Goal: Communication & Community: Answer question/provide support

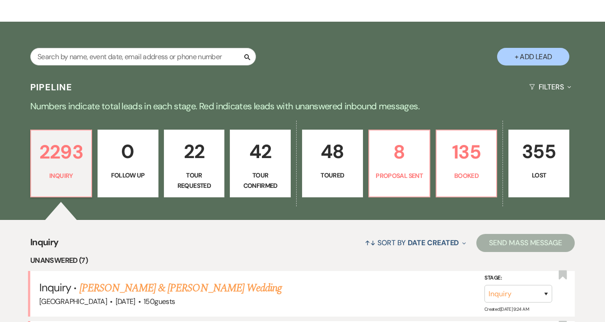
scroll to position [132, 0]
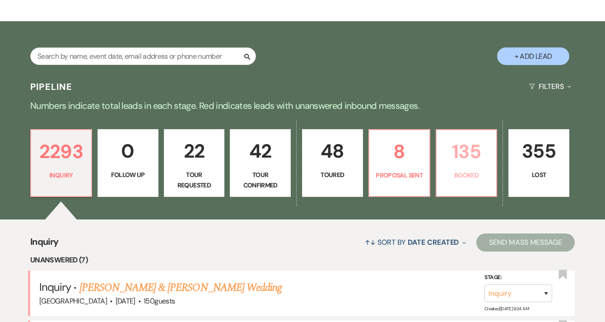
click at [462, 177] on p "Booked" at bounding box center [466, 175] width 49 height 10
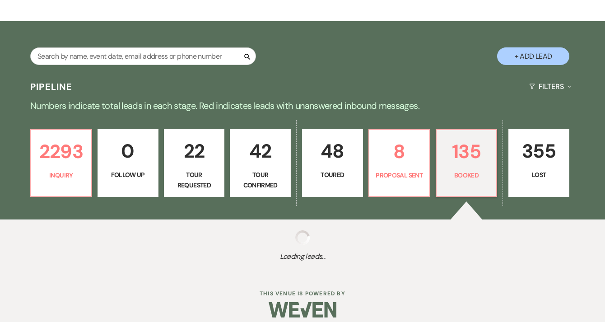
select select "7"
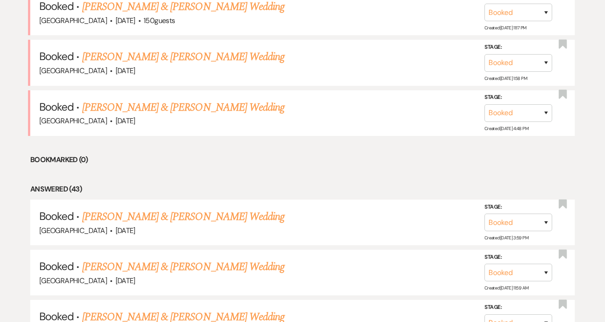
scroll to position [514, 0]
click at [236, 218] on link "[PERSON_NAME] & [PERSON_NAME] Wedding" at bounding box center [183, 216] width 202 height 16
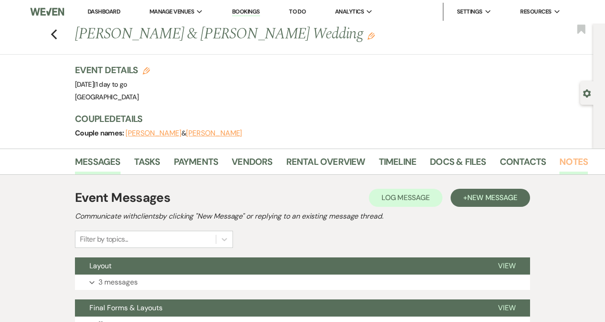
click at [573, 162] on link "Notes" at bounding box center [574, 164] width 28 height 20
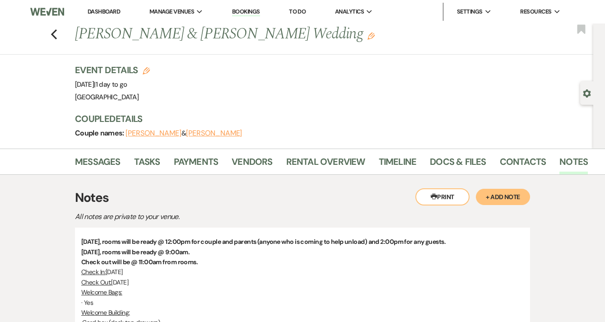
click at [98, 12] on link "Dashboard" at bounding box center [104, 12] width 33 height 8
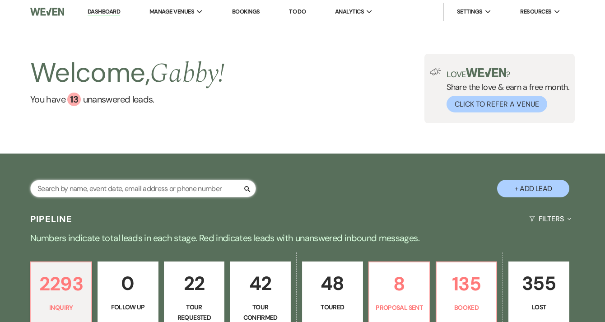
click at [168, 191] on input "text" at bounding box center [143, 189] width 226 height 18
type input "ryssa"
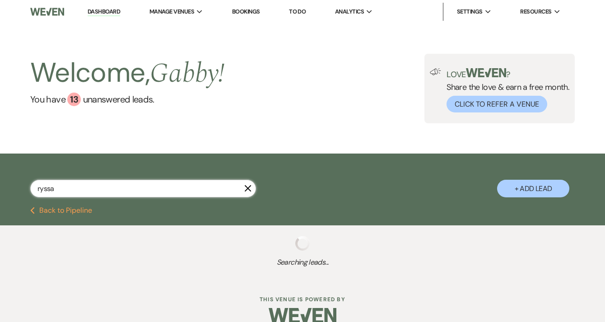
select select "4"
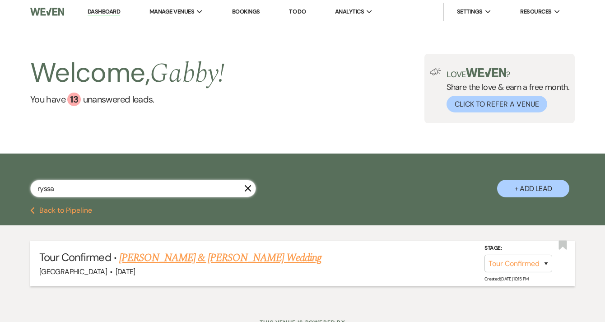
type input "ryssa"
click at [160, 257] on link "[PERSON_NAME] & [PERSON_NAME] Wedding" at bounding box center [220, 258] width 202 height 16
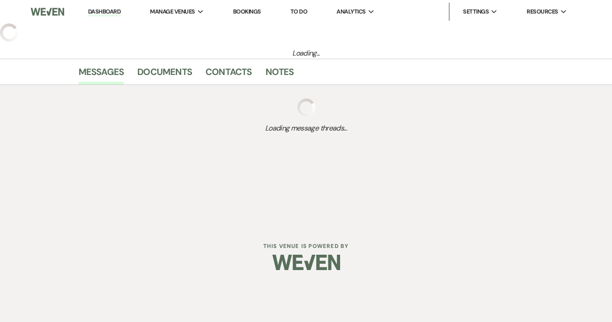
select select "4"
select select "5"
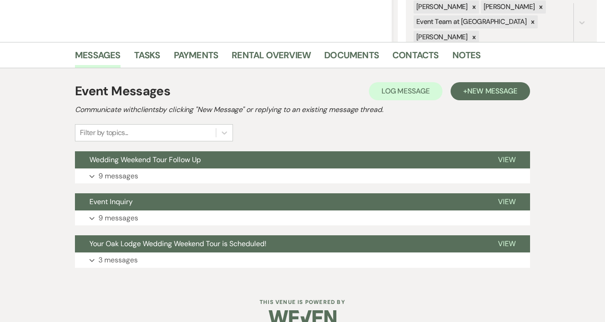
scroll to position [202, 0]
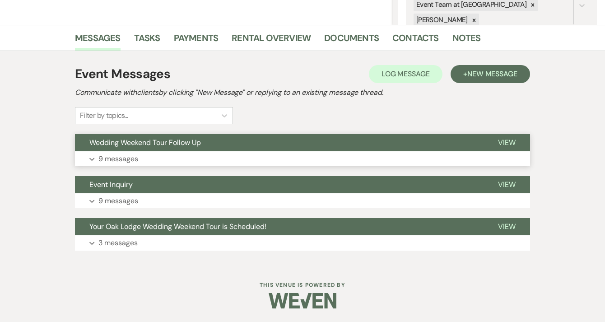
click at [231, 144] on button "Wedding Weekend Tour Follow Up" at bounding box center [279, 142] width 409 height 17
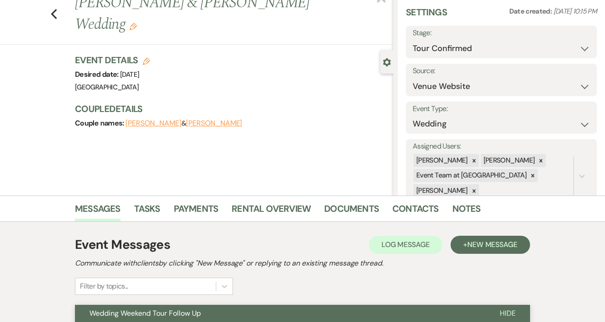
scroll to position [0, 0]
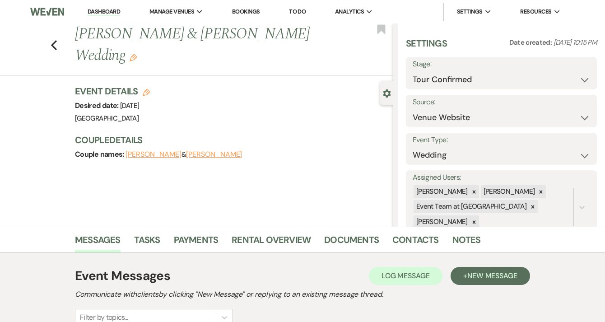
click at [105, 14] on link "Dashboard" at bounding box center [104, 12] width 33 height 9
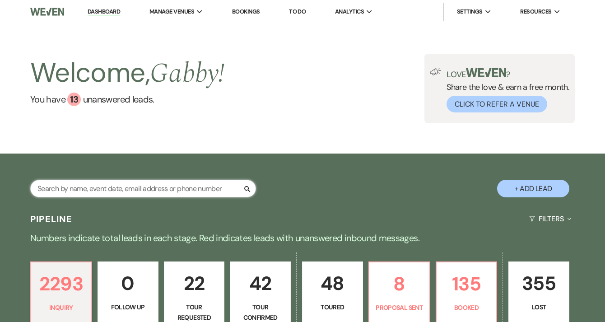
click at [173, 183] on input "text" at bounding box center [143, 189] width 226 height 18
type input "[PERSON_NAME]"
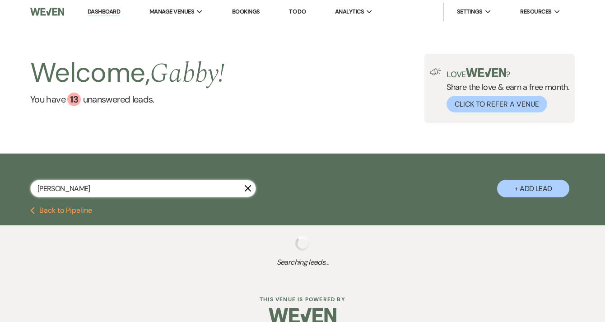
select select "2"
select select "5"
select select "8"
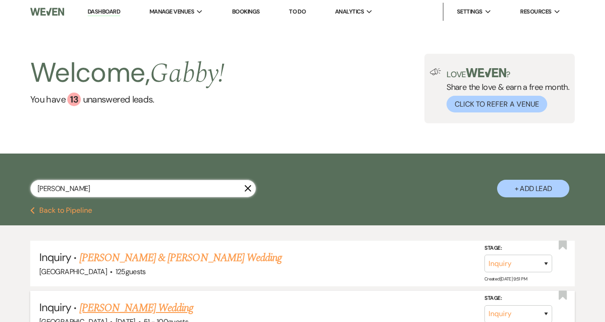
type input "[PERSON_NAME]"
click at [112, 12] on link "Dashboard" at bounding box center [104, 12] width 33 height 9
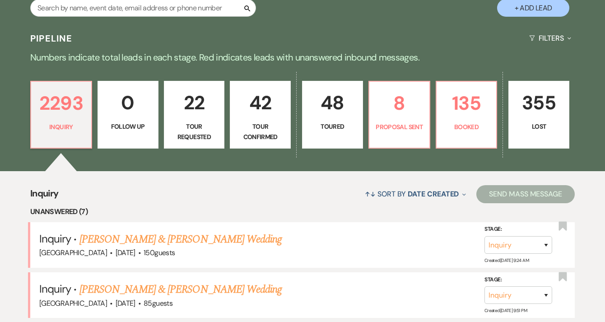
scroll to position [223, 0]
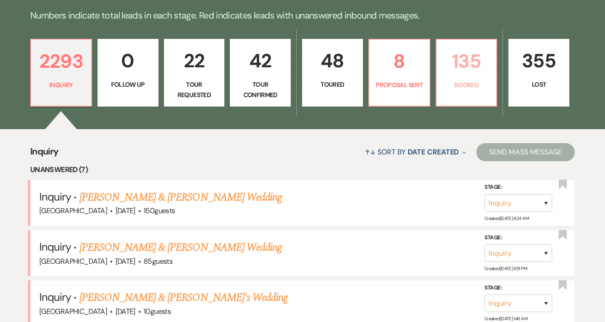
click at [463, 95] on link "135 Booked" at bounding box center [467, 73] width 62 height 68
select select "7"
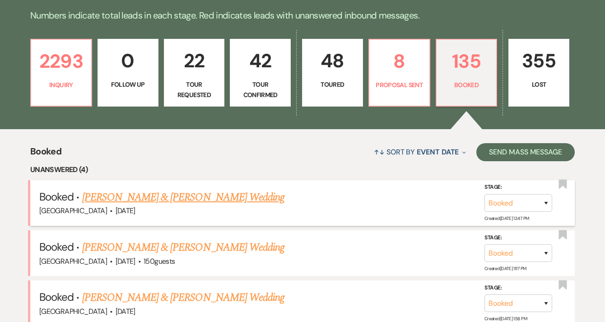
click at [192, 198] on link "[PERSON_NAME] & [PERSON_NAME] Wedding" at bounding box center [183, 197] width 202 height 16
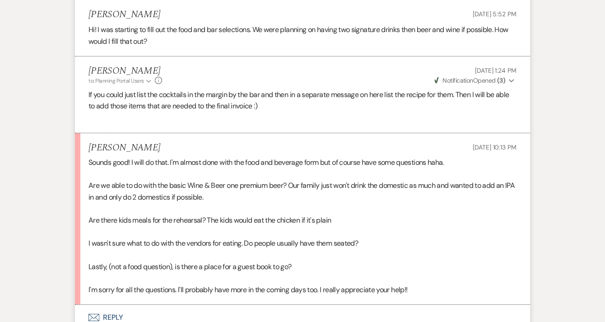
scroll to position [682, 0]
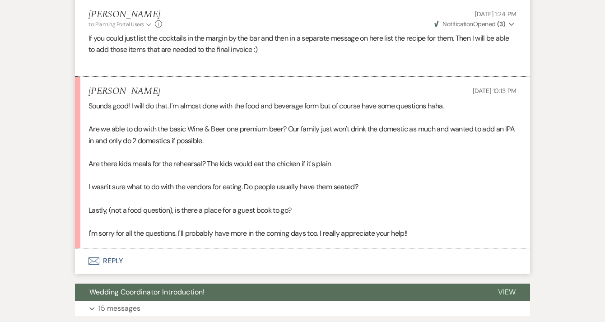
click at [126, 257] on button "Envelope Reply" at bounding box center [302, 260] width 455 height 25
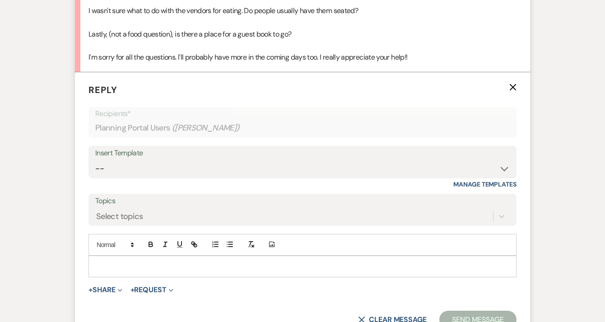
scroll to position [921, 0]
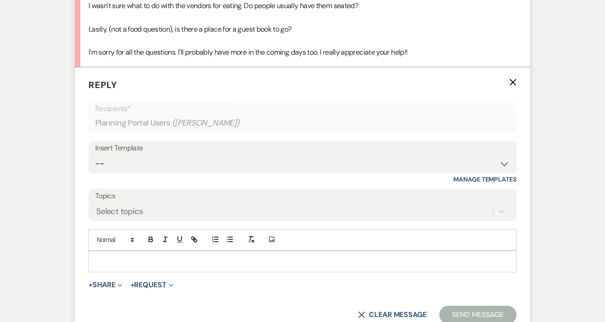
click at [143, 263] on p at bounding box center [303, 262] width 414 height 10
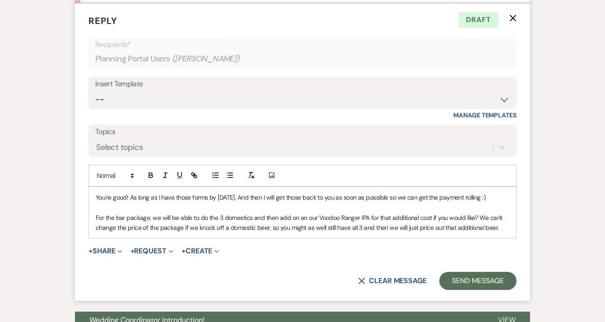
scroll to position [985, 0]
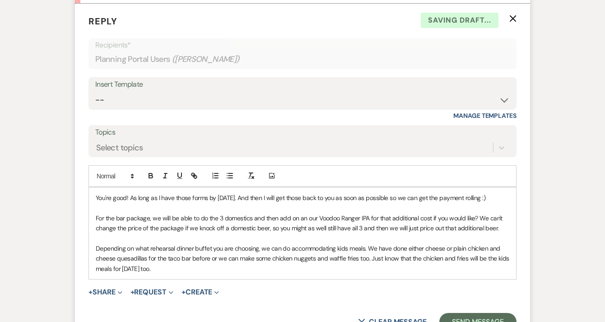
click at [232, 271] on p "Depending on what rehearsal dinner buffet you are choosing, we can do accommoda…" at bounding box center [303, 258] width 414 height 30
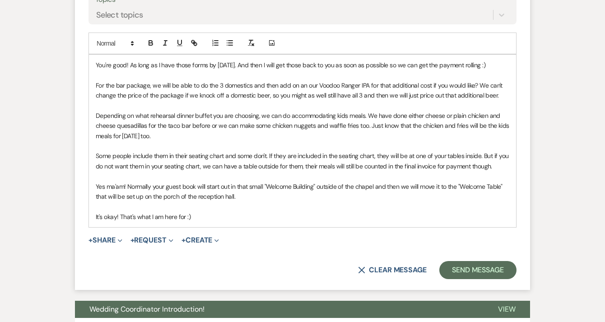
scroll to position [1118, 0]
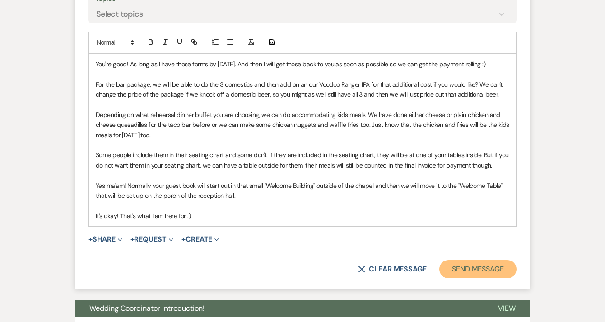
click at [454, 274] on button "Send Message" at bounding box center [477, 269] width 77 height 18
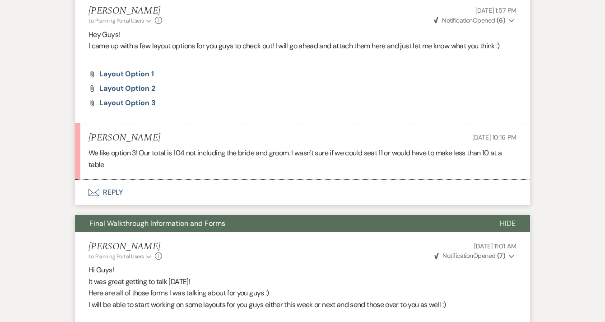
scroll to position [280, 0]
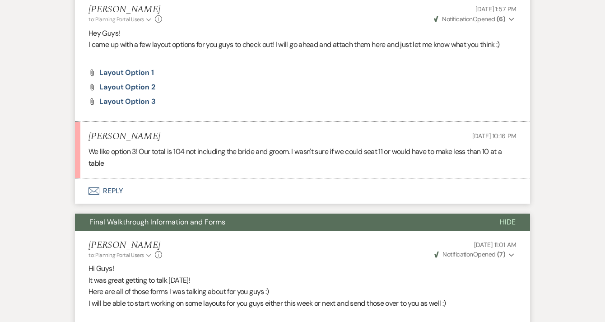
click at [191, 188] on button "Envelope Reply" at bounding box center [302, 190] width 455 height 25
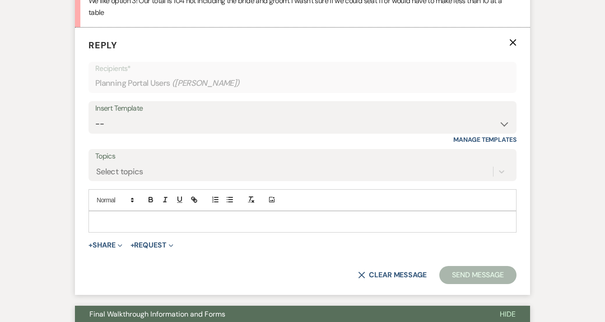
scroll to position [431, 0]
click at [194, 225] on p at bounding box center [303, 221] width 414 height 10
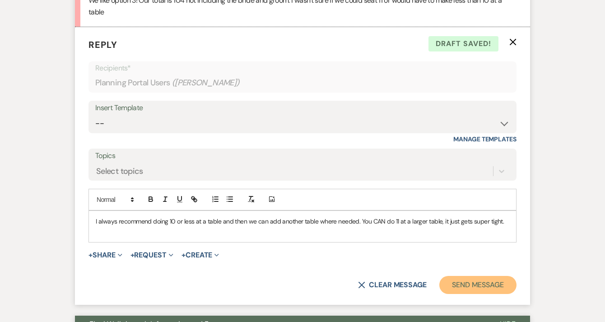
click at [461, 280] on button "Send Message" at bounding box center [477, 285] width 77 height 18
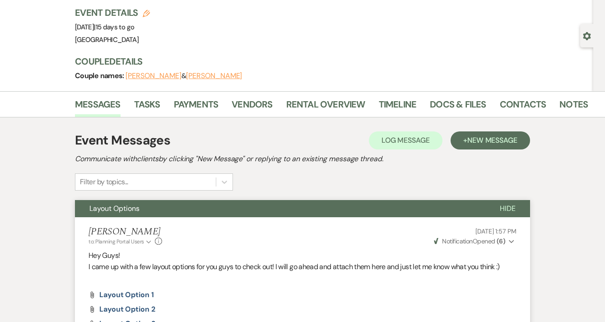
scroll to position [0, 0]
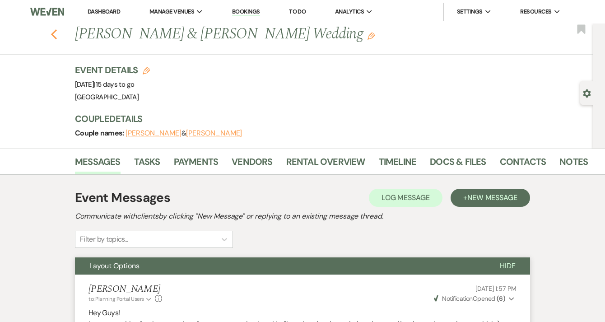
click at [55, 35] on icon "Previous" at bounding box center [54, 34] width 7 height 11
select select "7"
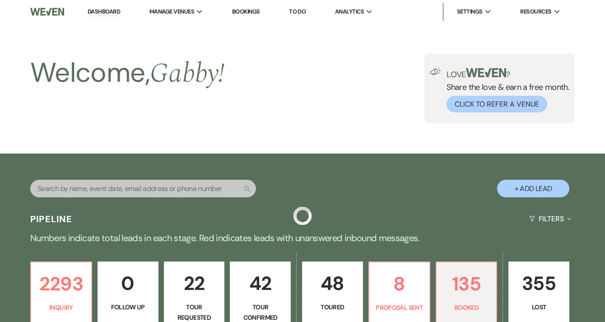
scroll to position [223, 0]
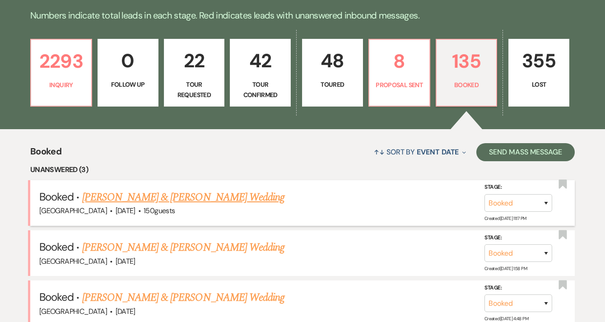
click at [205, 202] on link "[PERSON_NAME] & [PERSON_NAME] Wedding" at bounding box center [183, 197] width 202 height 16
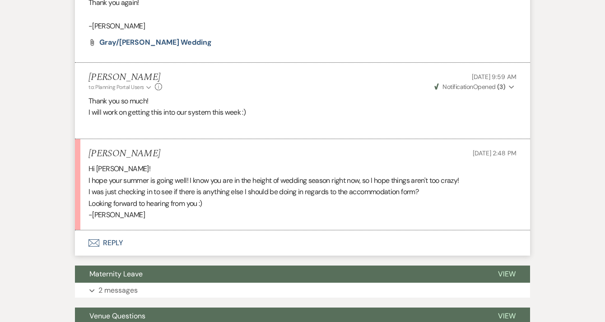
scroll to position [895, 0]
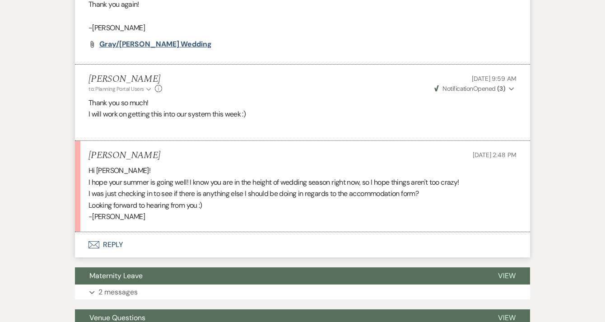
click at [155, 49] on span "Gray/[PERSON_NAME] Wedding" at bounding box center [155, 43] width 112 height 9
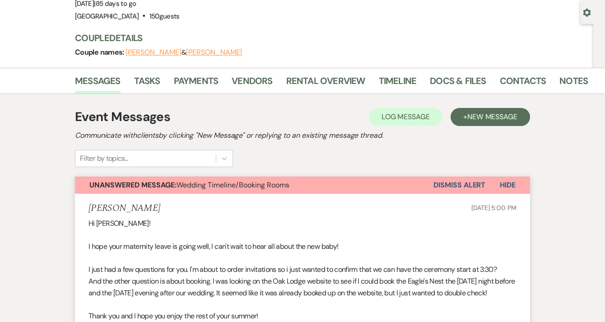
scroll to position [0, 0]
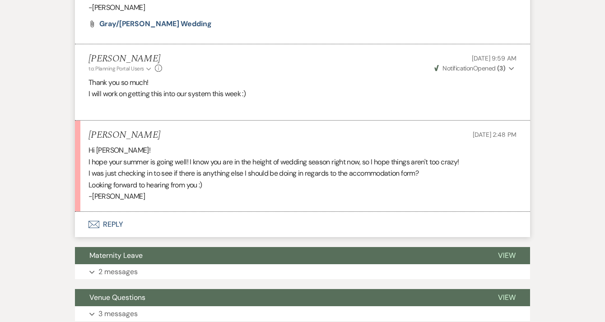
click at [148, 228] on button "Envelope Reply" at bounding box center [302, 224] width 455 height 25
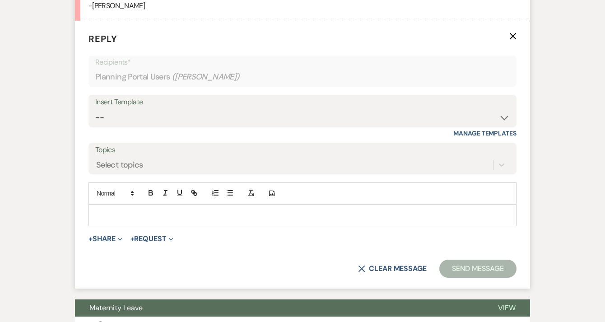
scroll to position [1111, 0]
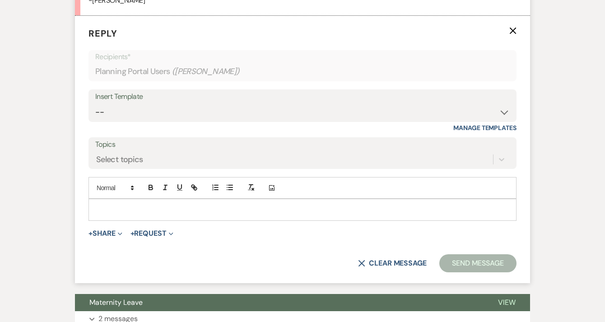
click at [198, 233] on form "Reply X Recipients* Planning Portal Users ( [PERSON_NAME] ) Insert Template -- …" at bounding box center [302, 149] width 455 height 267
click at [192, 215] on p at bounding box center [303, 210] width 414 height 10
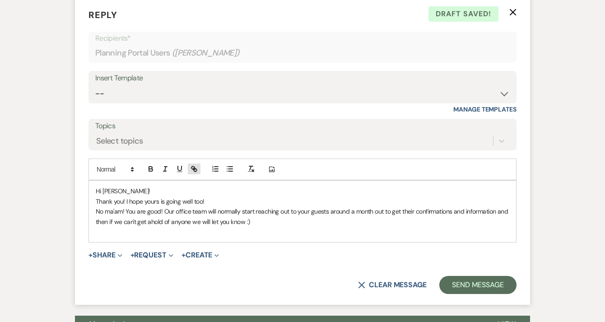
scroll to position [1151, 0]
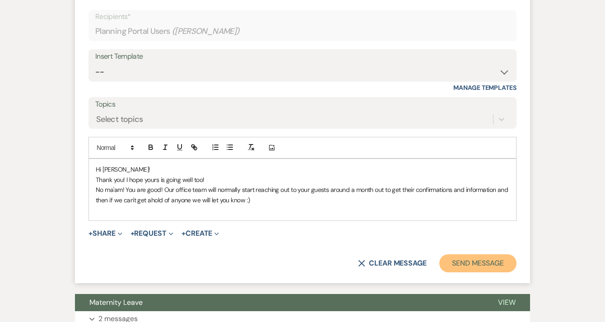
click at [451, 272] on button "Send Message" at bounding box center [477, 263] width 77 height 18
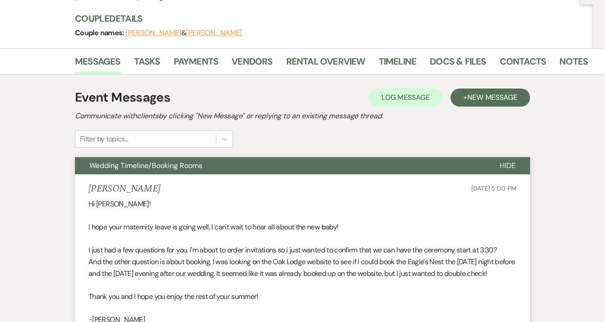
scroll to position [0, 0]
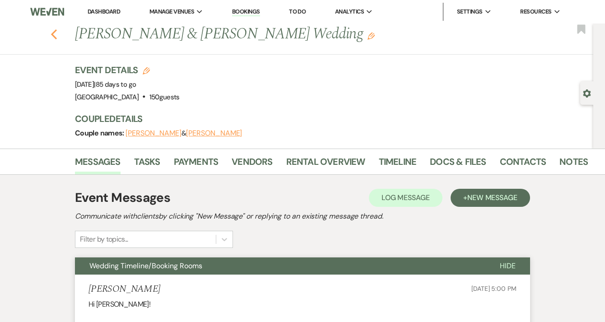
click at [55, 32] on icon "Previous" at bounding box center [54, 34] width 7 height 11
select select "7"
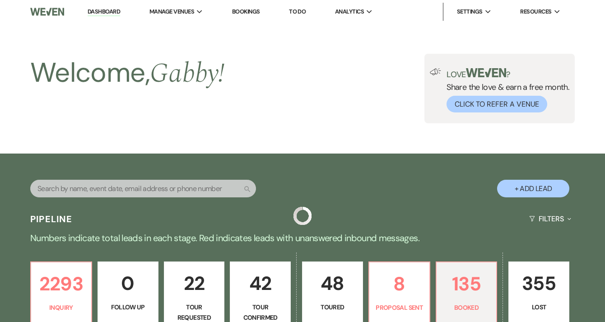
scroll to position [223, 0]
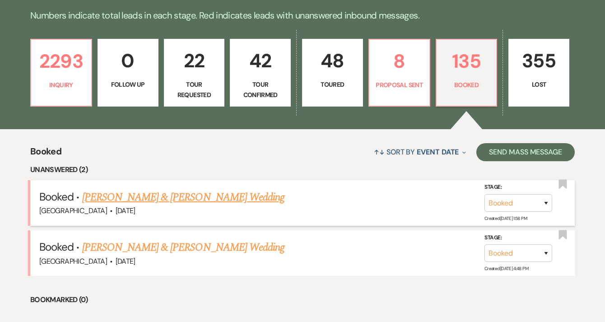
click at [246, 201] on link "[PERSON_NAME] & [PERSON_NAME] Wedding" at bounding box center [183, 197] width 202 height 16
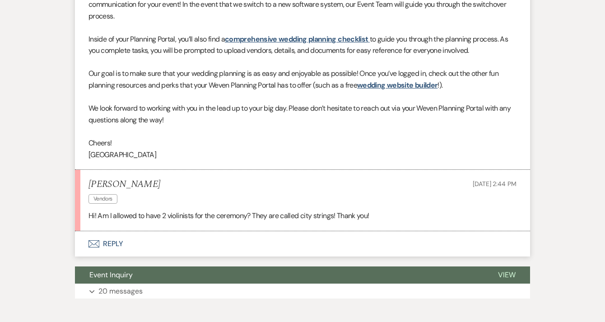
scroll to position [461, 0]
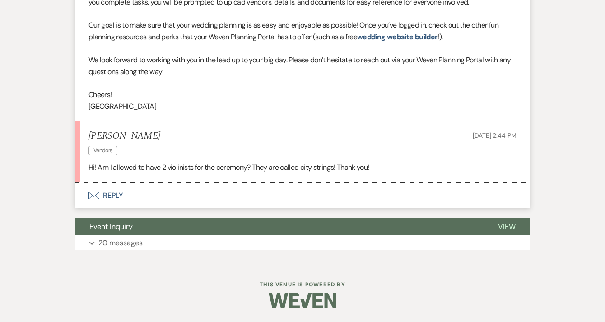
click at [140, 191] on button "Envelope Reply" at bounding box center [302, 195] width 455 height 25
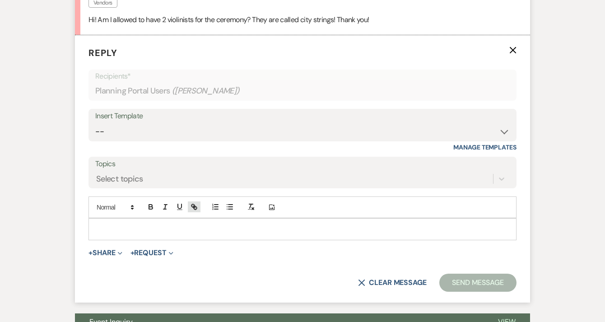
scroll to position [616, 0]
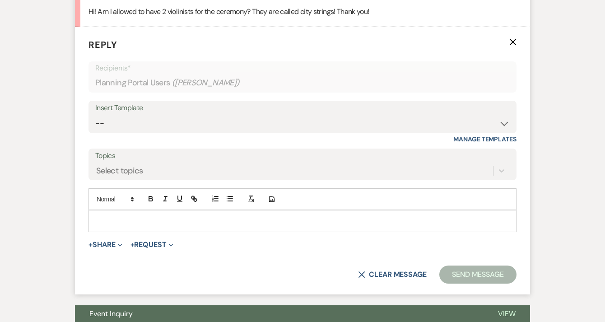
click at [187, 222] on p at bounding box center [303, 221] width 414 height 10
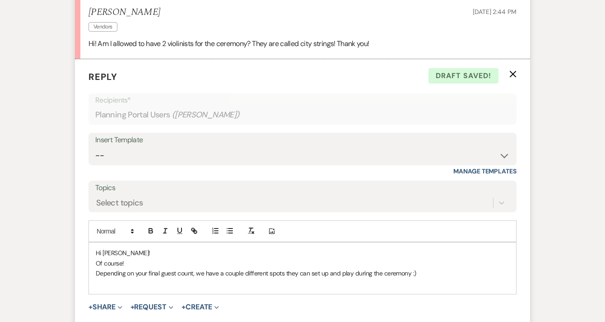
scroll to position [663, 0]
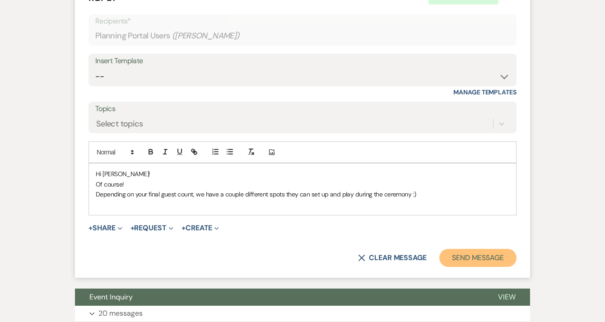
click at [462, 261] on button "Send Message" at bounding box center [477, 258] width 77 height 18
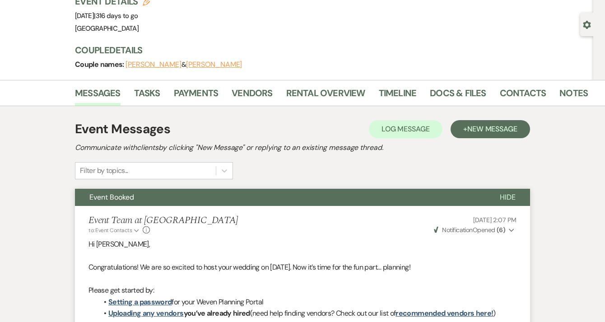
scroll to position [0, 0]
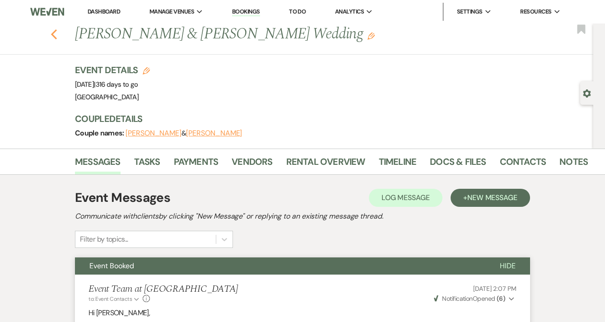
click at [56, 33] on use "button" at bounding box center [54, 34] width 6 height 10
select select "7"
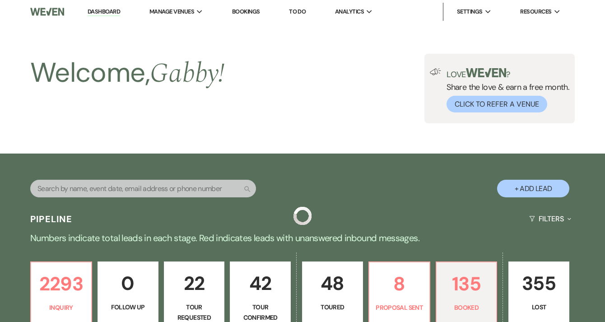
scroll to position [223, 0]
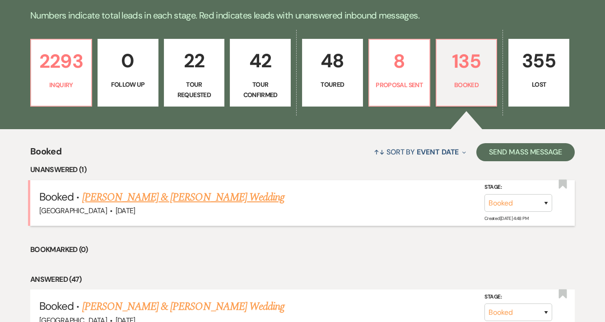
click at [165, 195] on link "[PERSON_NAME] & [PERSON_NAME] Wedding" at bounding box center [183, 197] width 202 height 16
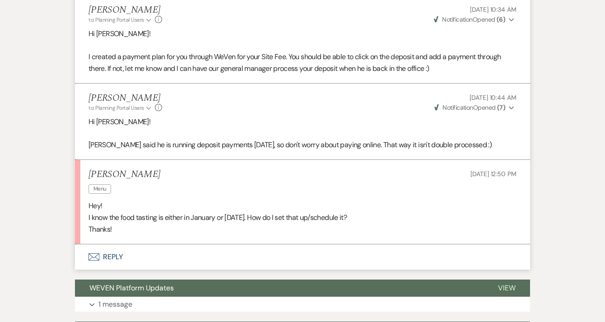
scroll to position [708, 0]
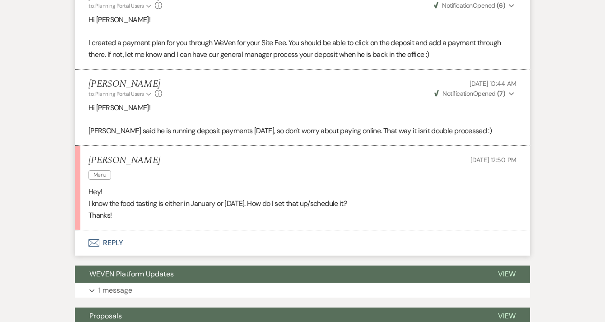
click at [180, 243] on button "Envelope Reply" at bounding box center [302, 242] width 455 height 25
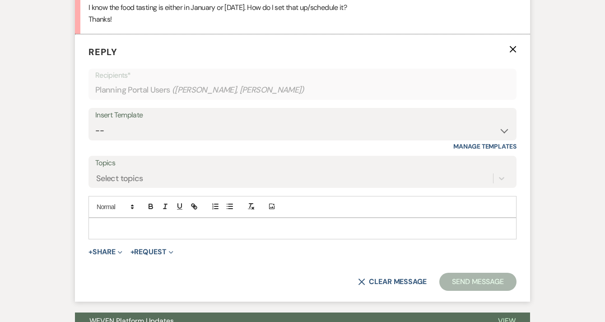
scroll to position [911, 0]
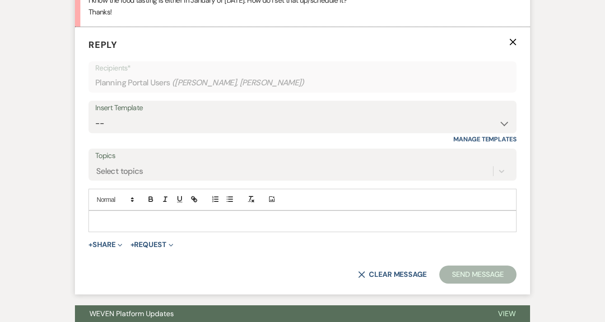
click at [177, 216] on p at bounding box center [303, 221] width 414 height 10
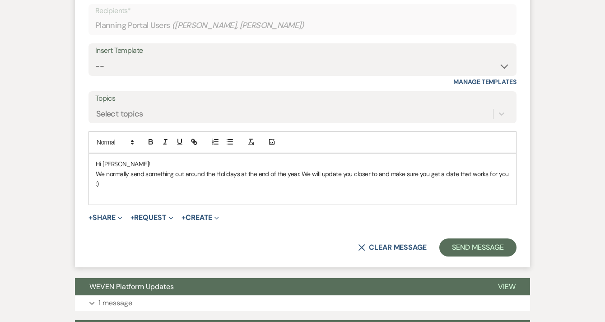
scroll to position [970, 0]
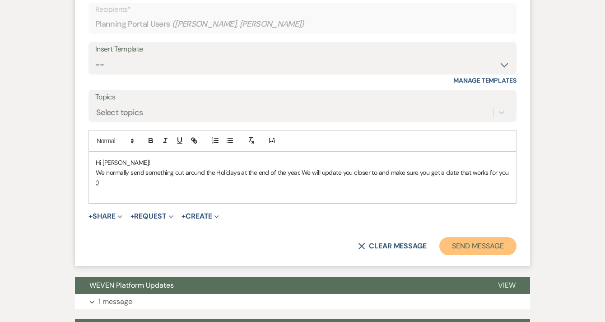
click at [488, 244] on button "Send Message" at bounding box center [477, 246] width 77 height 18
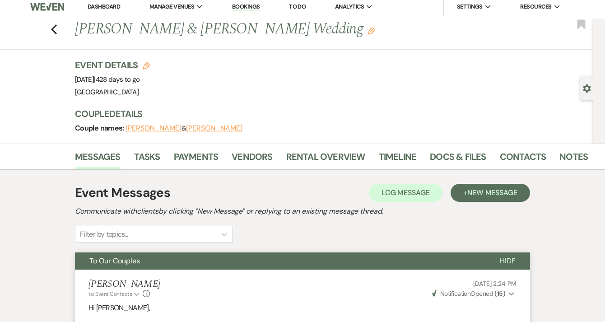
scroll to position [0, 0]
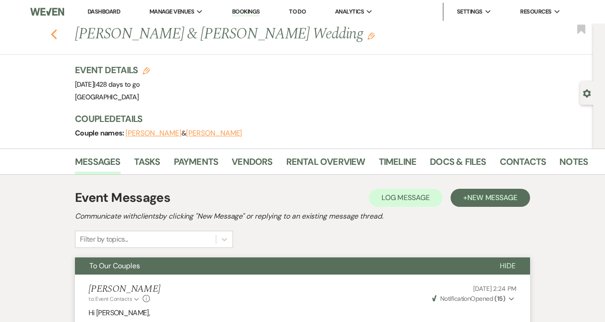
click at [57, 34] on icon "Previous" at bounding box center [54, 34] width 7 height 11
select select "7"
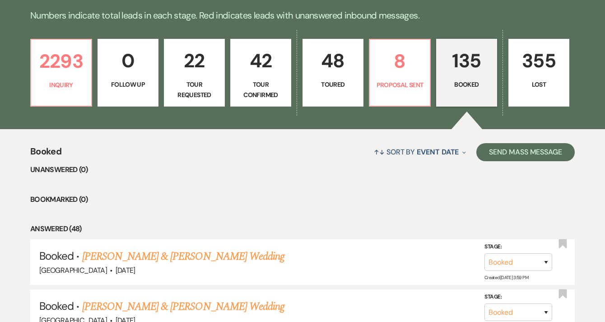
scroll to position [254, 0]
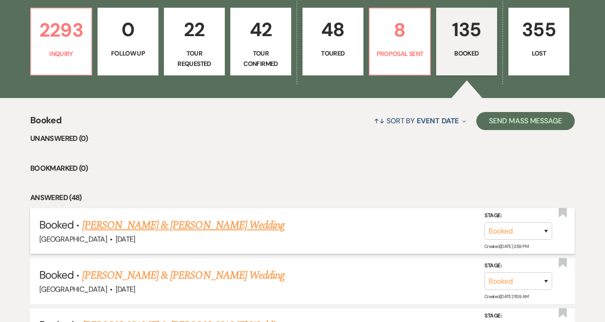
click at [247, 225] on link "[PERSON_NAME] & [PERSON_NAME] Wedding" at bounding box center [183, 225] width 202 height 16
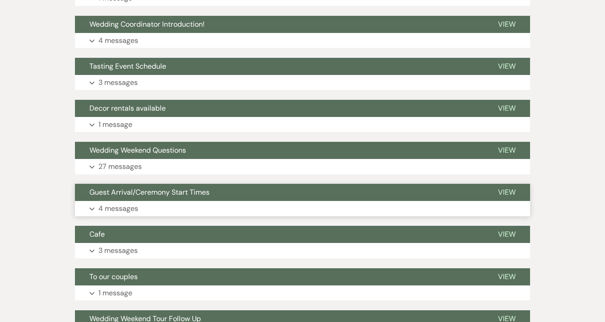
scroll to position [535, 0]
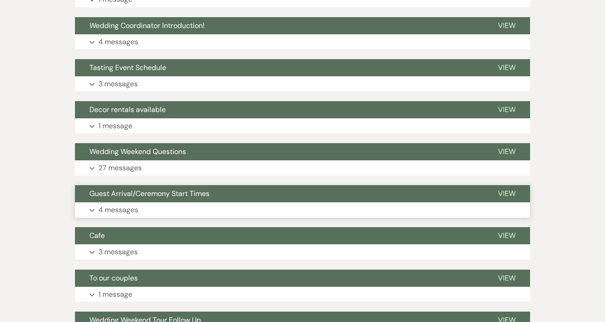
click at [177, 191] on span "Guest Arrival/Ceremony Start Times" at bounding box center [149, 193] width 120 height 9
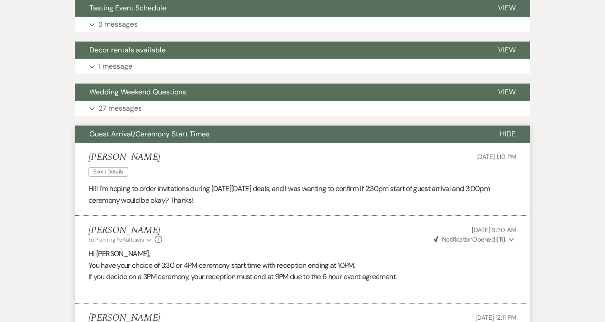
scroll to position [601, 0]
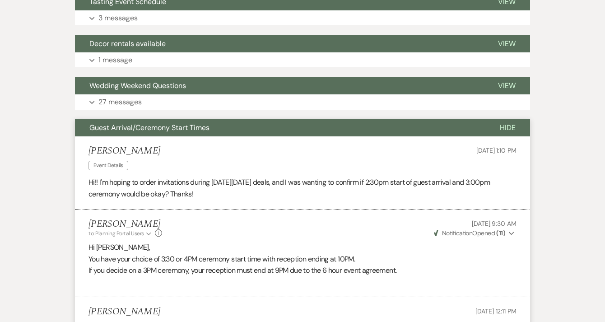
click at [186, 131] on span "Guest Arrival/Ceremony Start Times" at bounding box center [149, 127] width 120 height 9
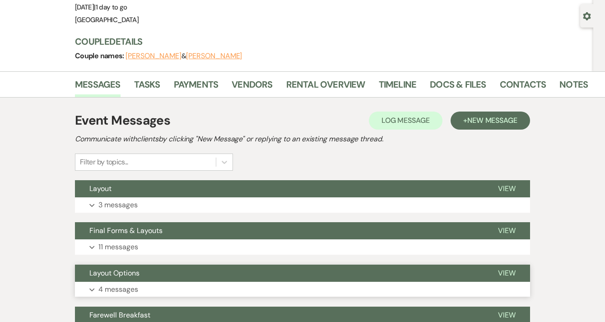
scroll to position [77, 0]
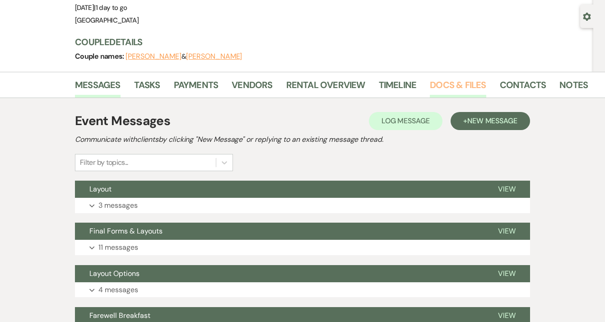
click at [441, 82] on link "Docs & Files" at bounding box center [458, 88] width 56 height 20
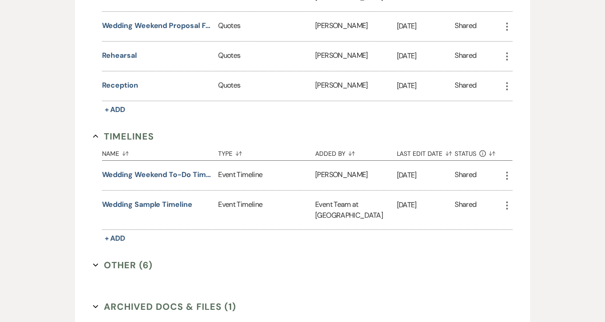
scroll to position [1313, 0]
click at [129, 258] on button "Other (6) Expand" at bounding box center [123, 265] width 60 height 14
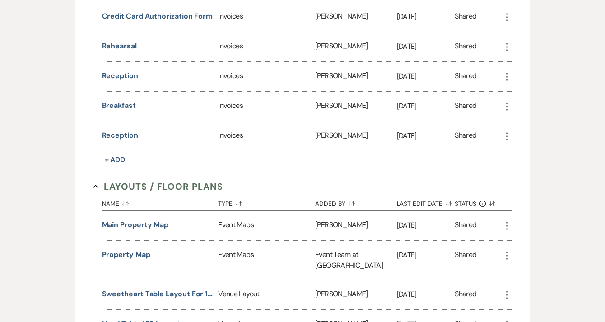
scroll to position [271, 0]
